Goal: Task Accomplishment & Management: Use online tool/utility

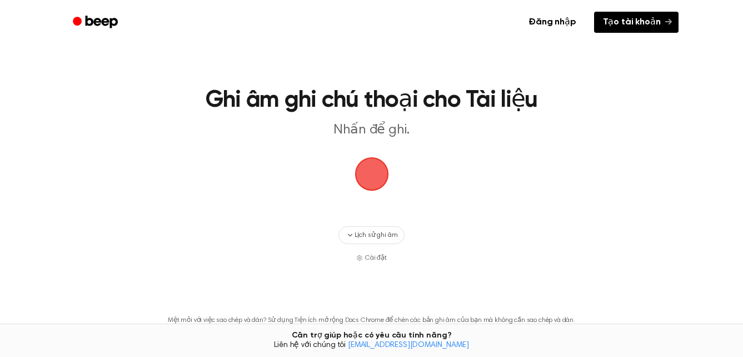
click at [630, 23] on font "Tạo tài khoản" at bounding box center [632, 22] width 58 height 12
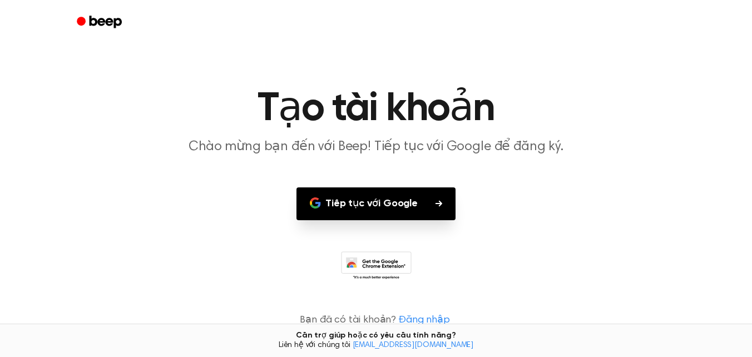
click at [379, 215] on button "Tiếp tục với Google" at bounding box center [375, 203] width 159 height 33
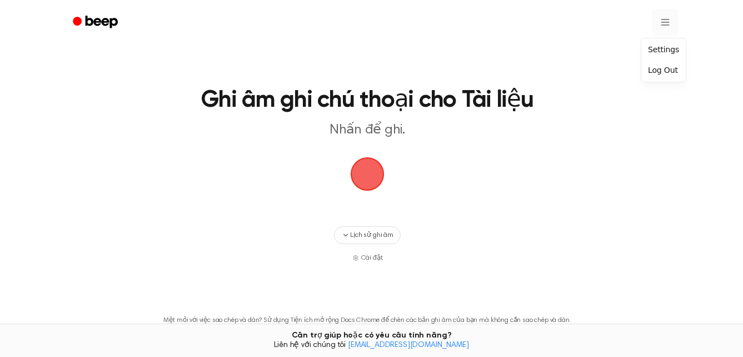
click at [667, 22] on html "Ghi âm ghi chú thoại cho Tài liệu Nhấn để ghi. Lịch sử ghi âm Cài đặt Mệt mỏi v…" at bounding box center [371, 220] width 743 height 440
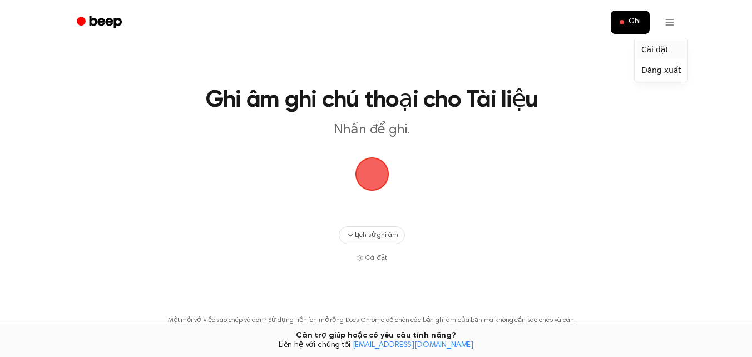
click at [662, 51] on div "Cài đặt" at bounding box center [661, 50] width 48 height 18
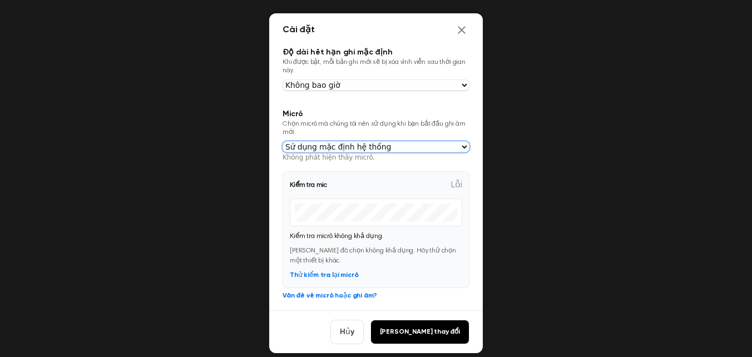
click at [460, 150] on select "Sử dụng mặc định hệ thống" at bounding box center [375, 146] width 187 height 11
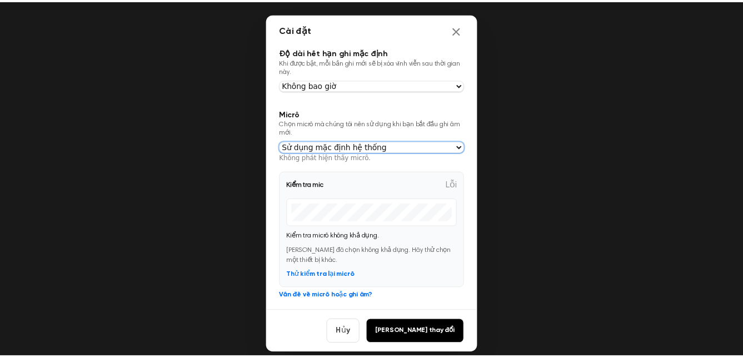
scroll to position [13, 0]
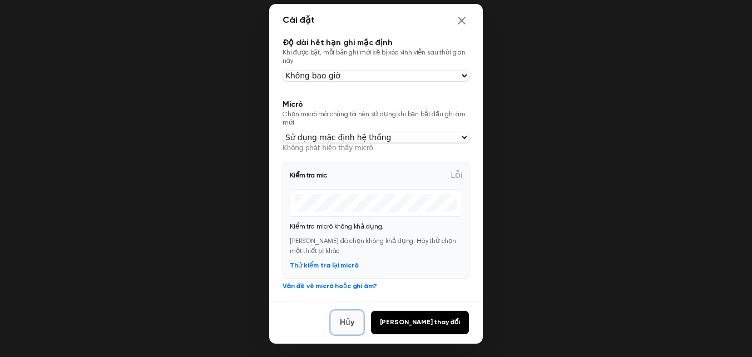
click at [364, 324] on button "Hủy" at bounding box center [346, 322] width 33 height 24
